Goal: Transaction & Acquisition: Purchase product/service

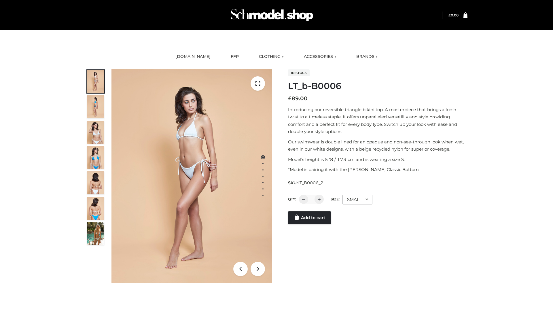
click at [310, 224] on link "Add to cart" at bounding box center [309, 218] width 43 height 13
